Goal: Unclear

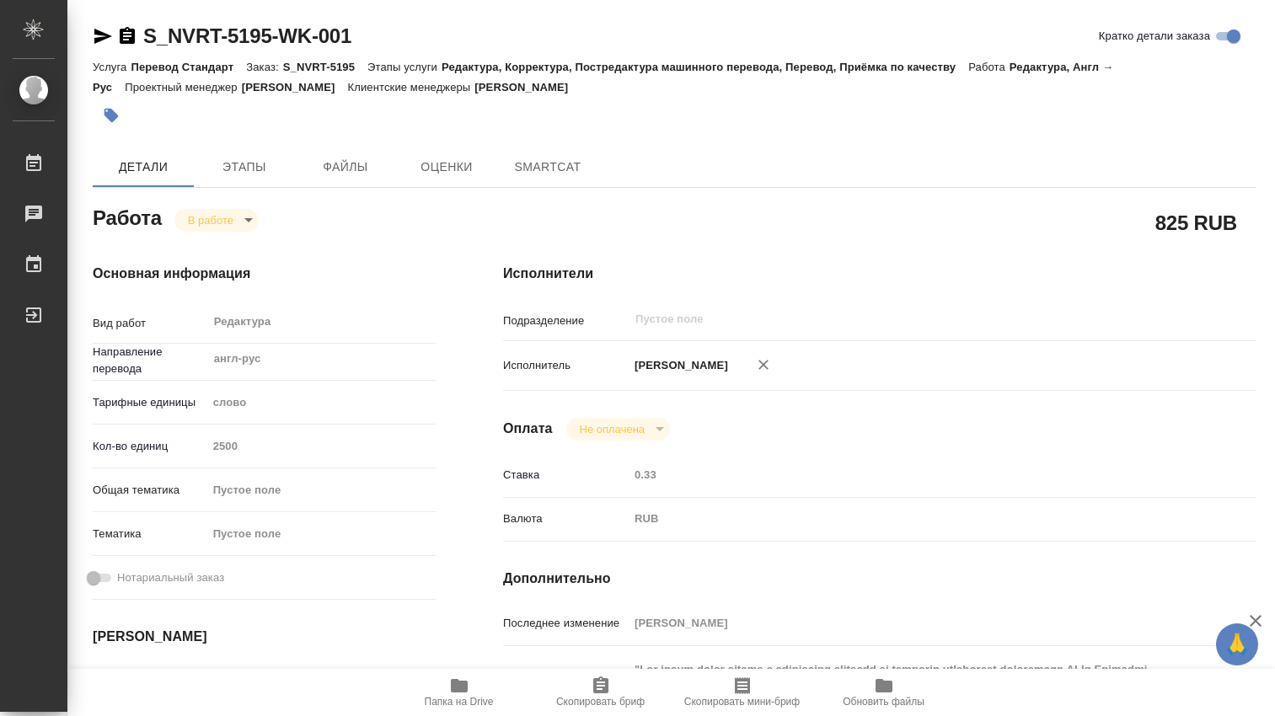
type textarea "x"
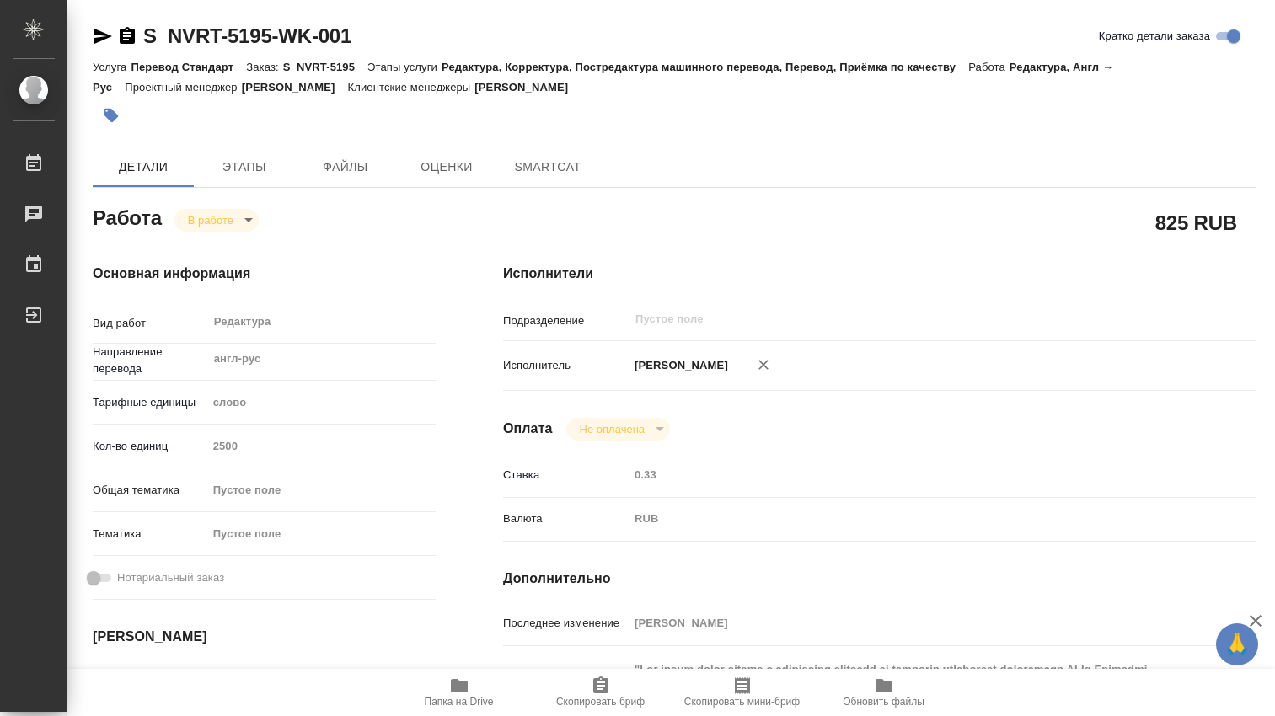
type textarea "x"
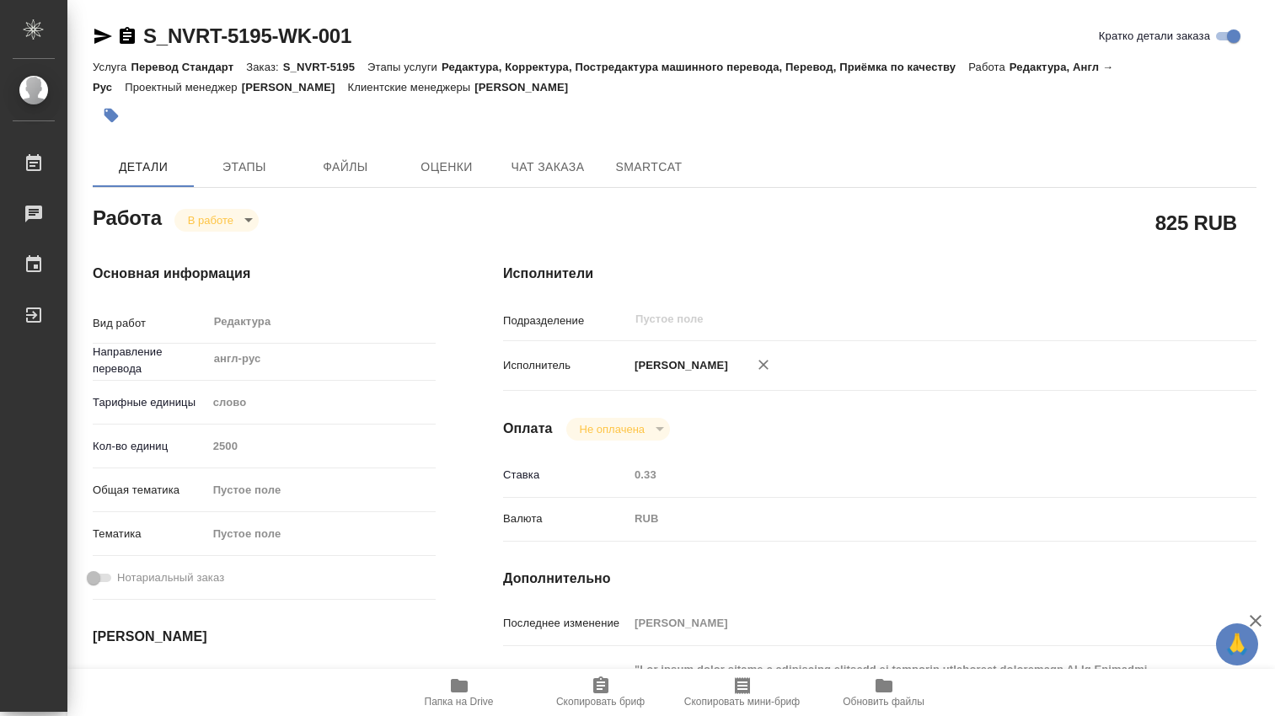
type textarea "x"
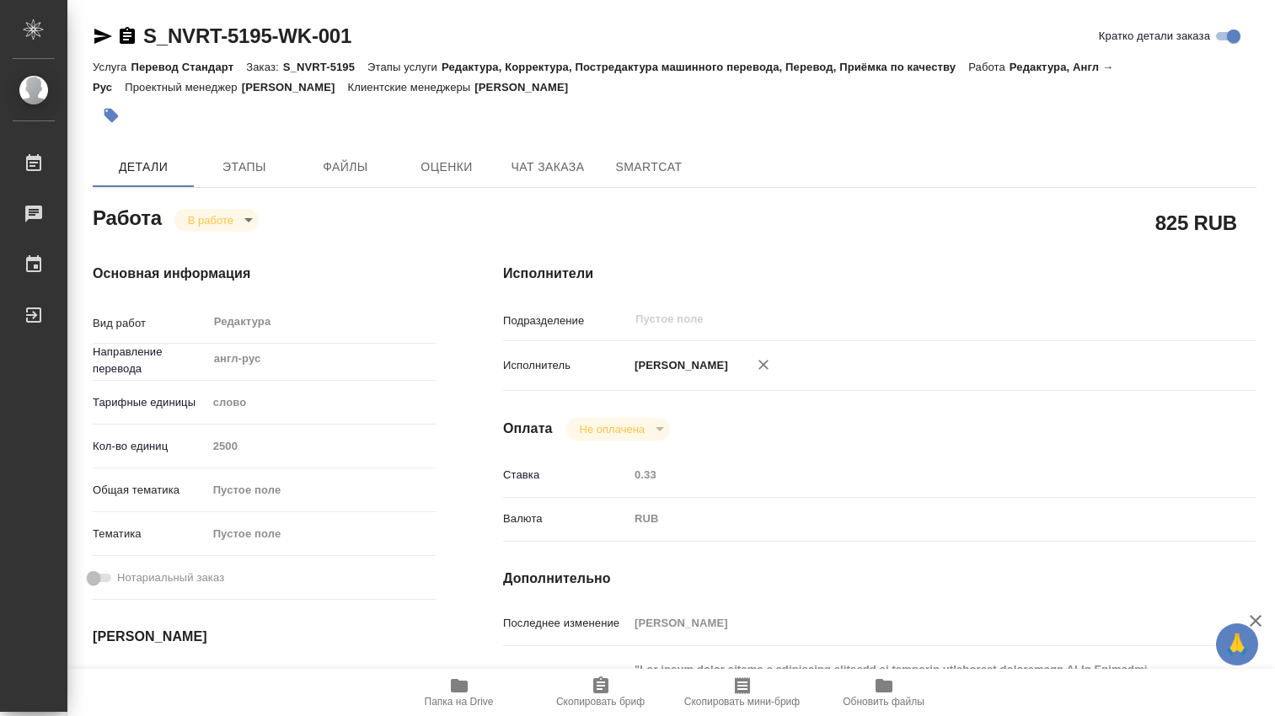
click at [458, 689] on icon "button" at bounding box center [459, 685] width 17 height 13
type textarea "x"
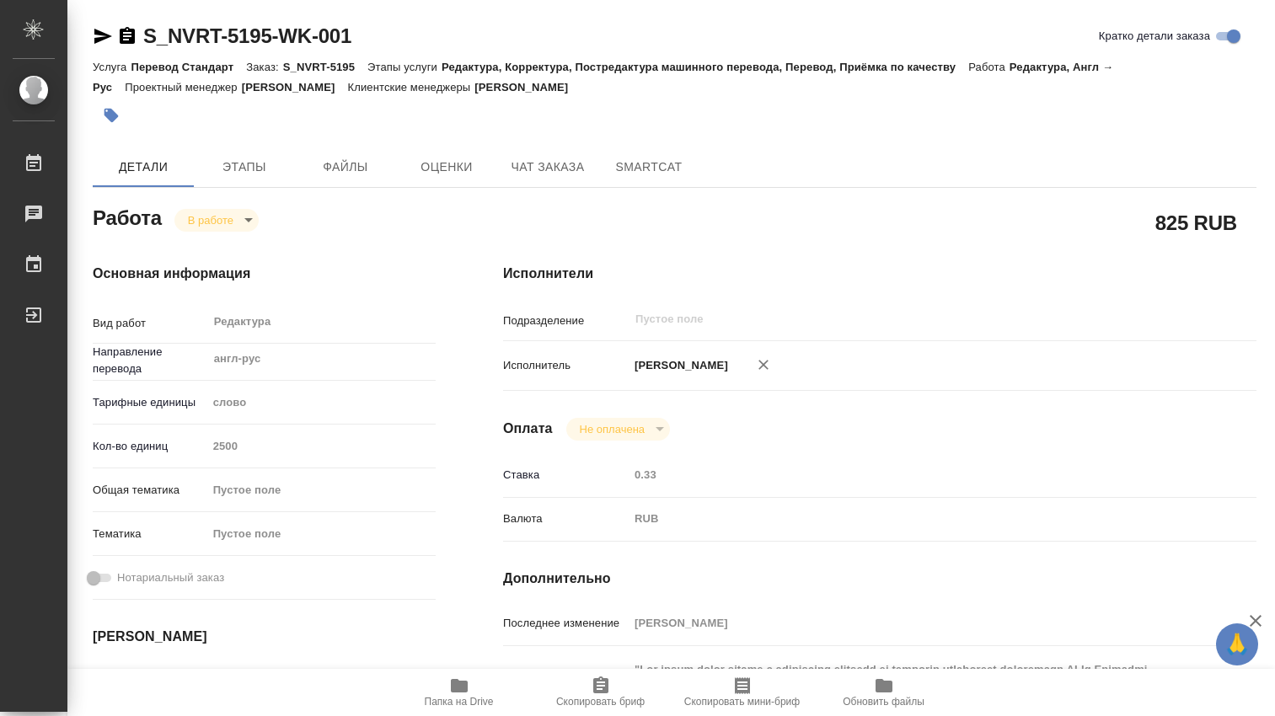
type textarea "x"
